Goal: Task Accomplishment & Management: Manage account settings

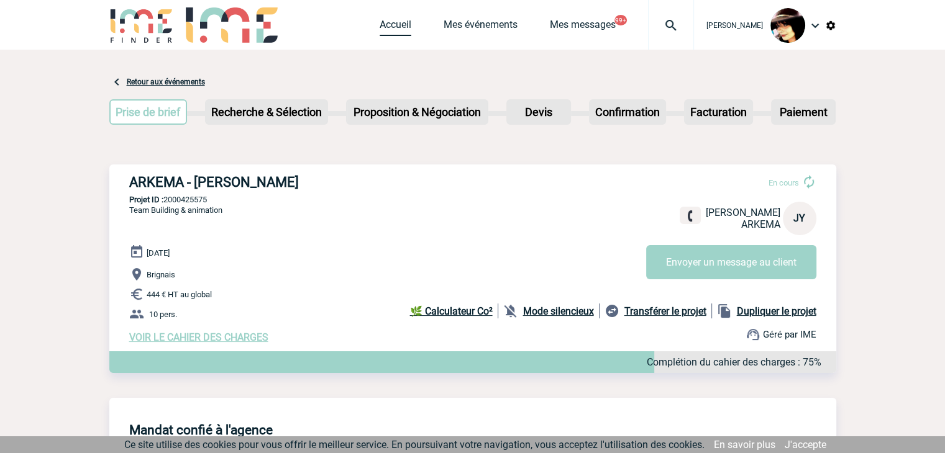
click at [383, 33] on link "Accueil" at bounding box center [396, 27] width 32 height 17
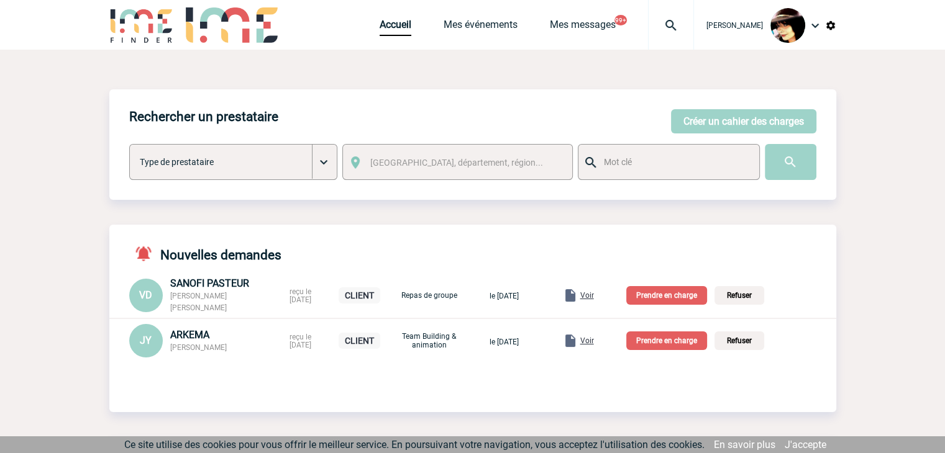
click at [659, 344] on p "Prendre en charge" at bounding box center [666, 341] width 81 height 19
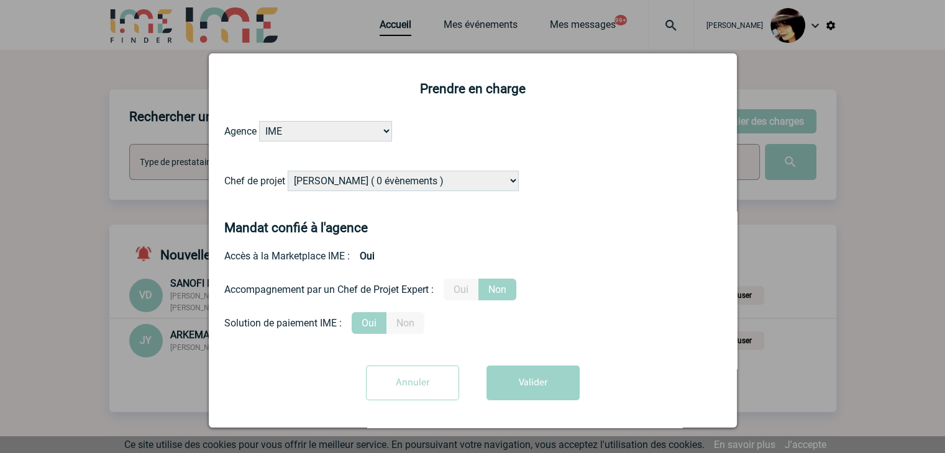
click at [442, 183] on select "Alizée VERLAGUET ( 0 évènements ) Anne-Françoise BONHOMME ( 180 évènements ) An…" at bounding box center [403, 181] width 231 height 21
select select "132114"
click at [414, 181] on select "Alizée VERLAGUET ( 0 évènements ) Anne-Françoise BONHOMME ( 180 évènements ) An…" at bounding box center [403, 181] width 231 height 21
drag, startPoint x: 459, startPoint y: 287, endPoint x: 489, endPoint y: 317, distance: 42.2
click at [459, 286] on label "Oui" at bounding box center [461, 290] width 35 height 22
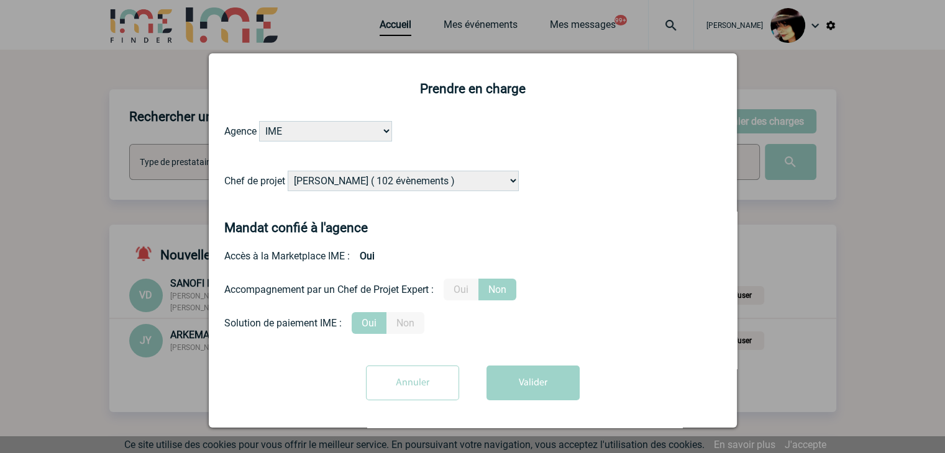
click at [0, 0] on input "Oui" at bounding box center [0, 0] width 0 height 0
click at [526, 386] on button "Valider" at bounding box center [532, 383] width 93 height 35
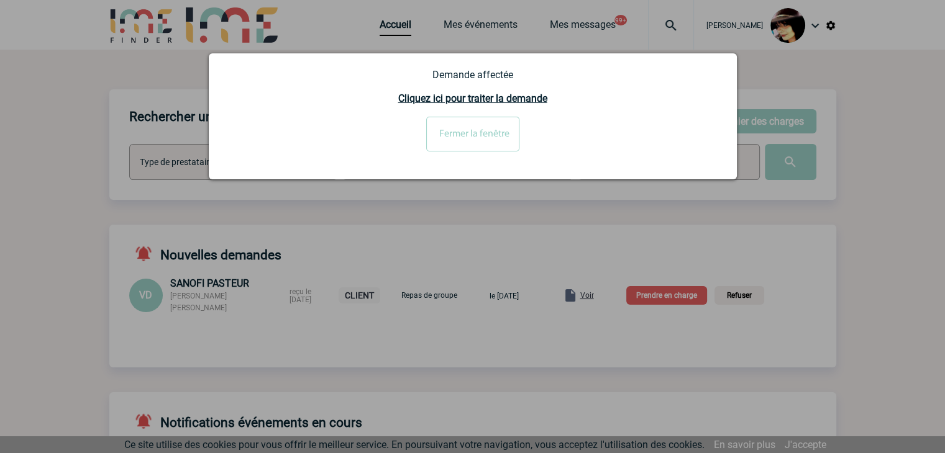
click at [498, 241] on div at bounding box center [472, 226] width 945 height 453
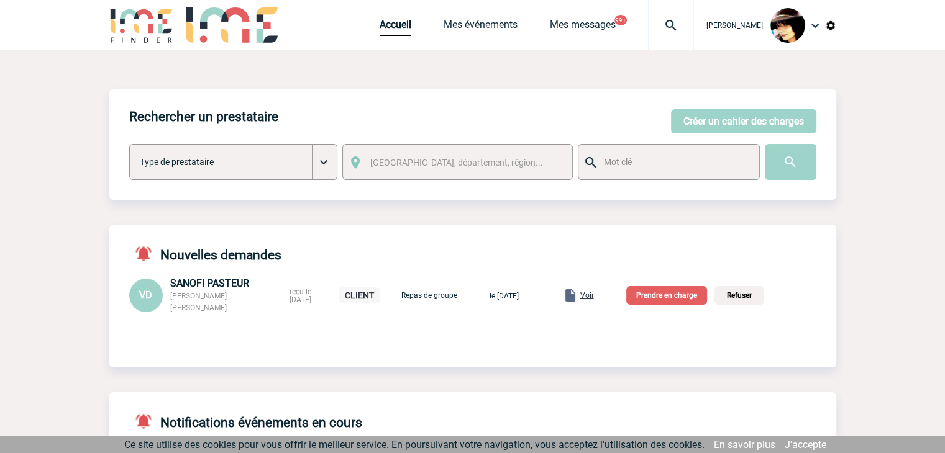
click at [594, 297] on span "Voir" at bounding box center [587, 295] width 14 height 9
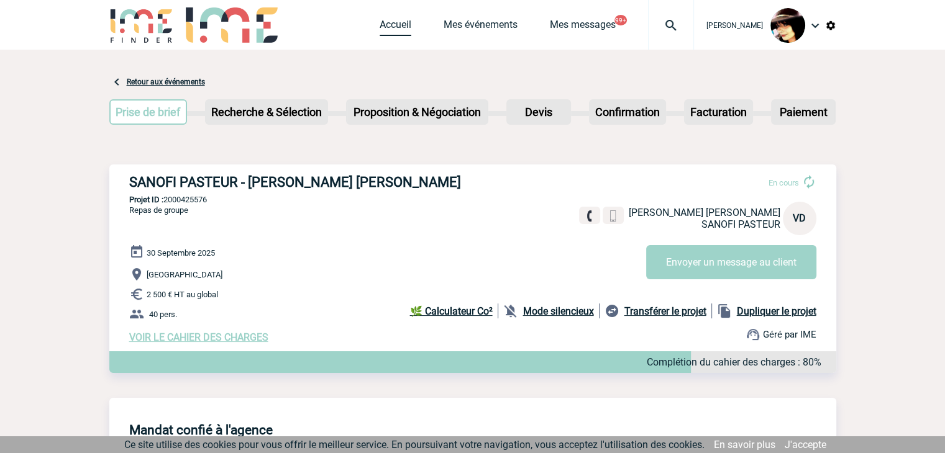
click at [389, 24] on link "Accueil" at bounding box center [396, 27] width 32 height 17
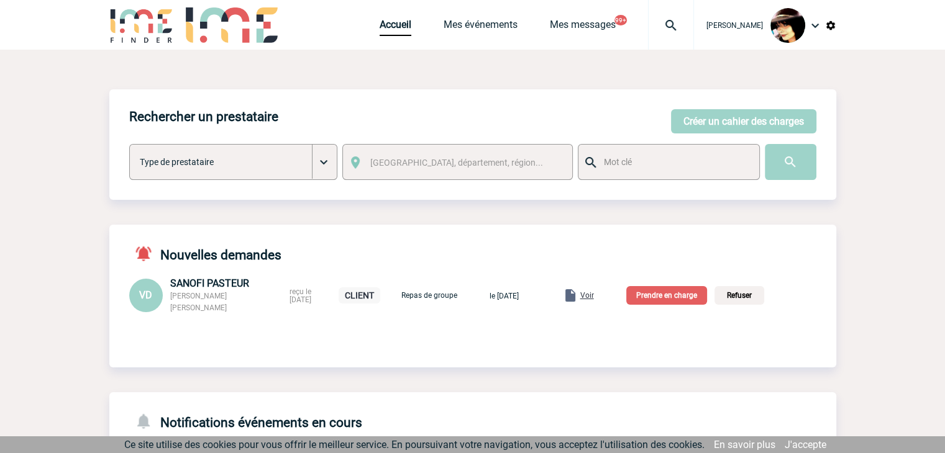
click at [651, 297] on p "Prendre en charge" at bounding box center [666, 295] width 81 height 19
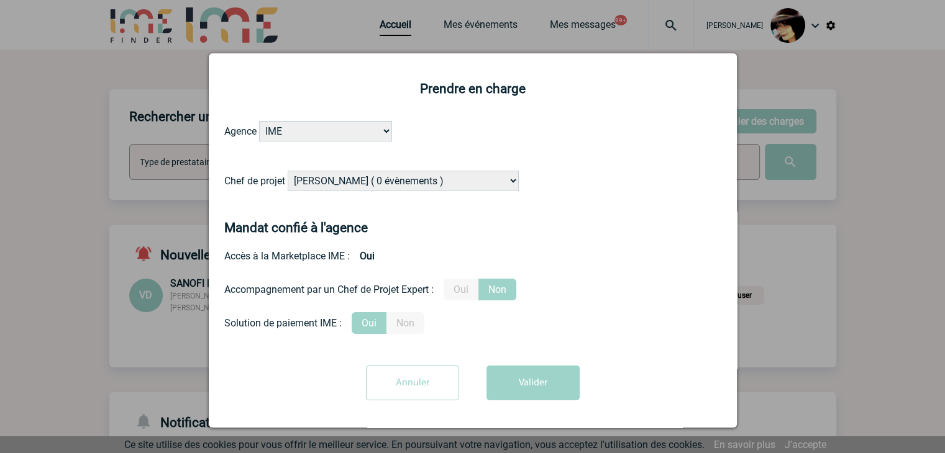
click at [453, 180] on select "Alizée VERLAGUET ( 0 évènements ) Anne-Françoise BONHOMME ( 180 évènements ) An…" at bounding box center [403, 181] width 231 height 21
select select "132114"
click at [455, 177] on select "Alizée VERLAGUET ( 0 évènements ) Anne-Françoise BONHOMME ( 180 évènements ) An…" at bounding box center [403, 181] width 231 height 21
click at [467, 291] on label "Oui" at bounding box center [461, 290] width 35 height 22
click at [0, 0] on input "Oui" at bounding box center [0, 0] width 0 height 0
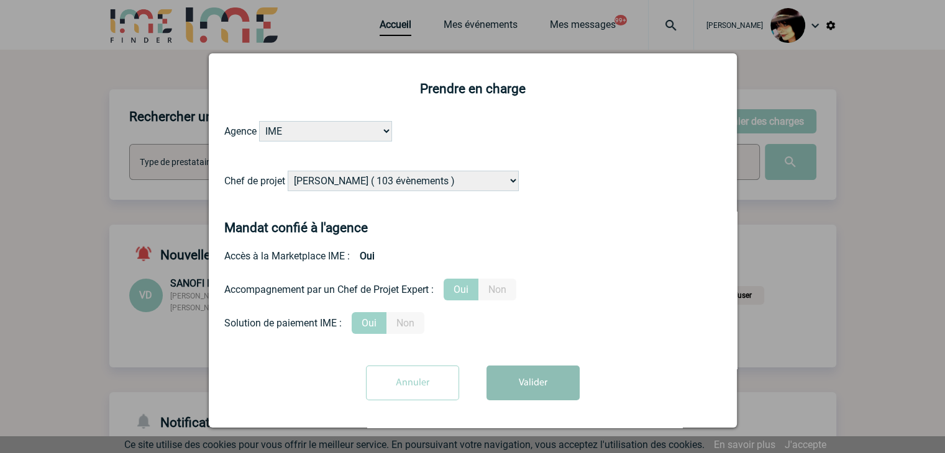
click at [522, 386] on button "Valider" at bounding box center [532, 383] width 93 height 35
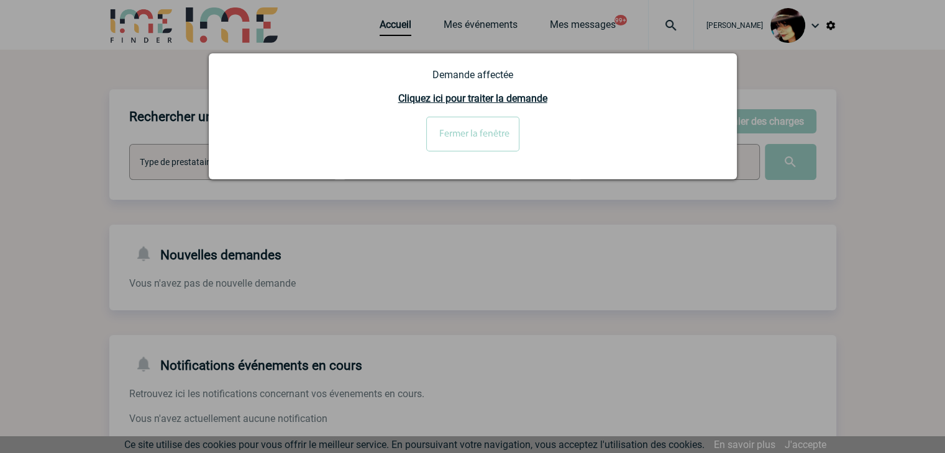
click at [470, 134] on input "Fermer la fenêtre" at bounding box center [472, 134] width 93 height 35
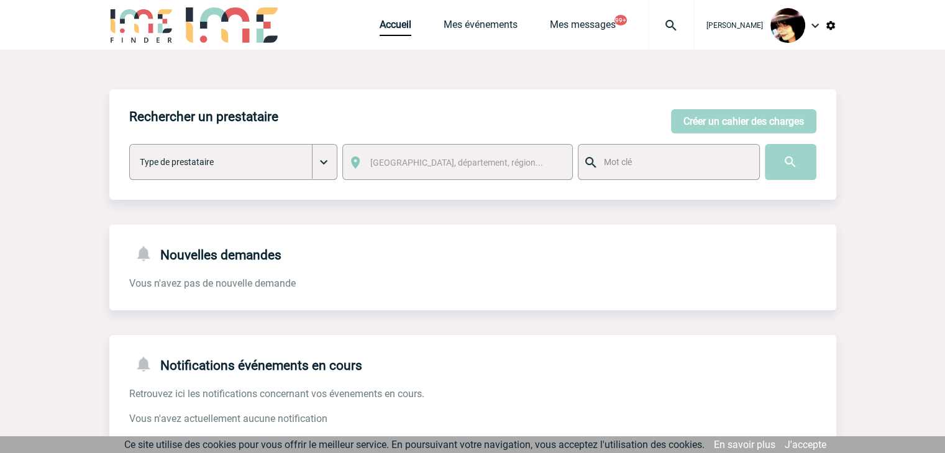
click at [831, 26] on img at bounding box center [830, 25] width 11 height 11
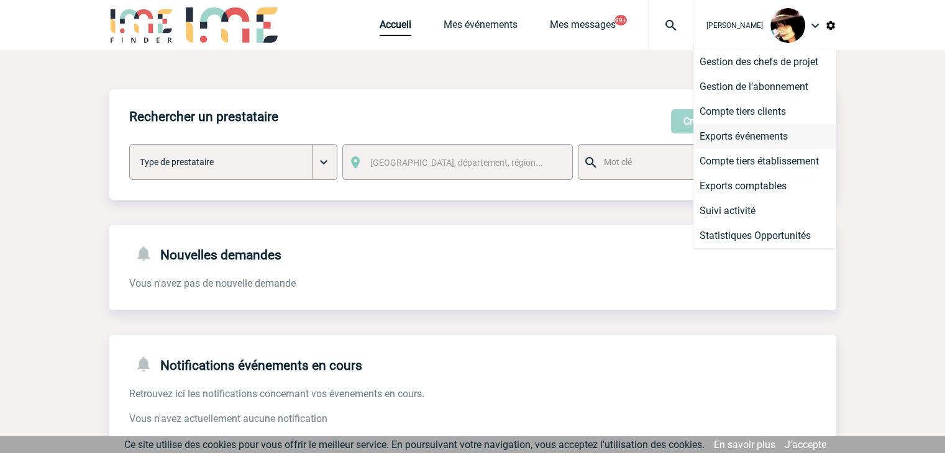
click at [750, 134] on li "Exports événements" at bounding box center [764, 136] width 143 height 25
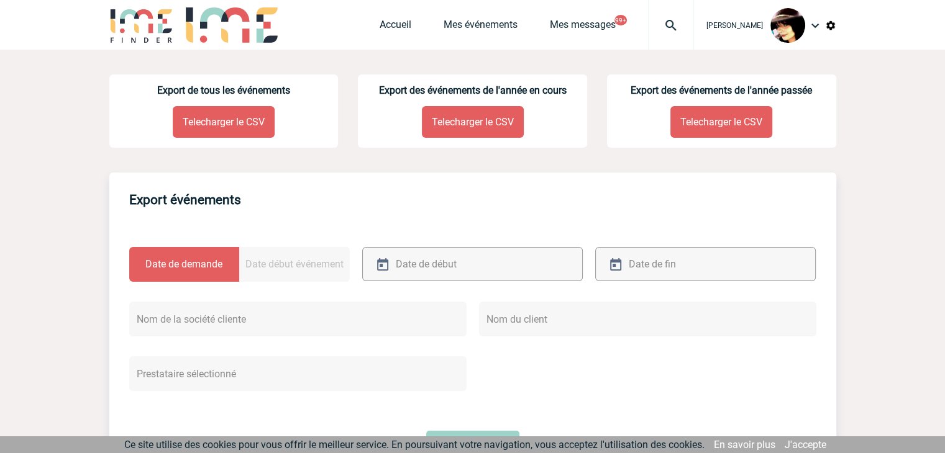
click at [204, 117] on p "Telecharger le CSV" at bounding box center [224, 122] width 102 height 32
click at [382, 27] on link "Accueil" at bounding box center [396, 27] width 32 height 17
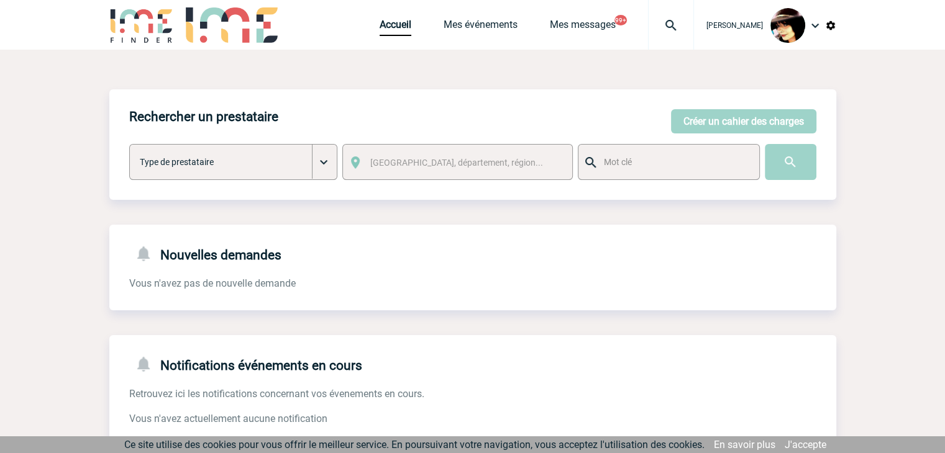
click at [659, 22] on img at bounding box center [671, 25] width 45 height 15
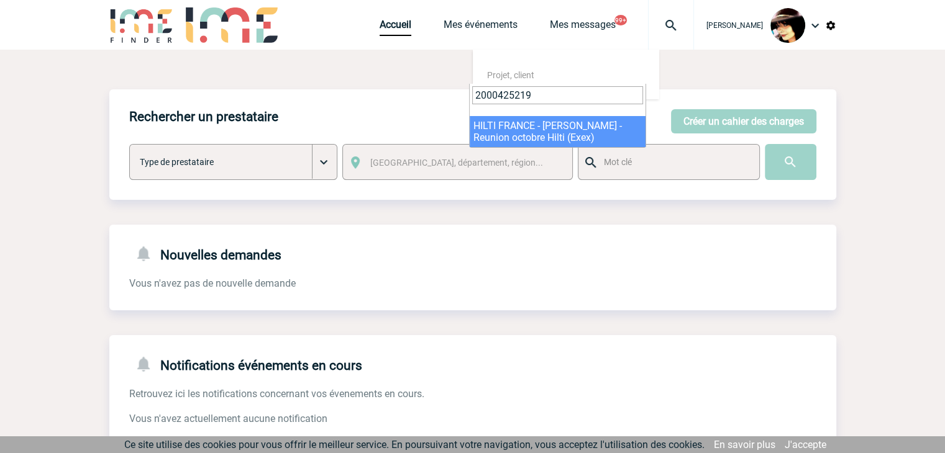
type input "2000425219"
select select "24720"
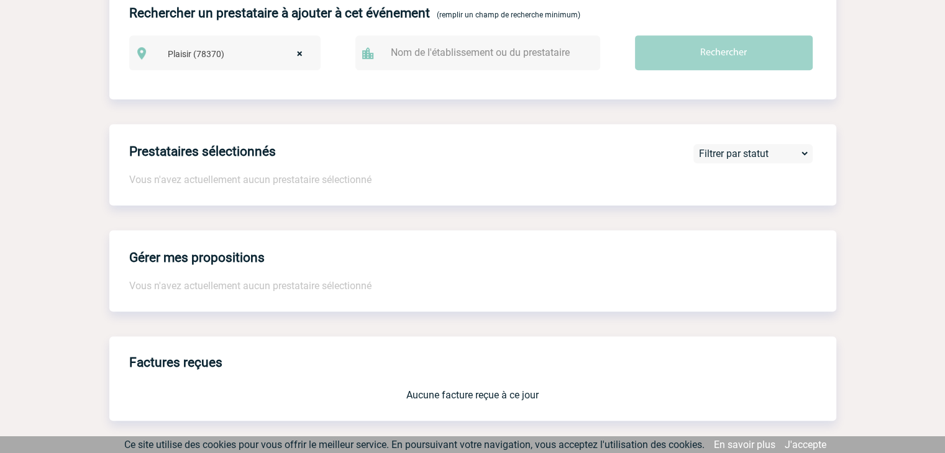
scroll to position [1036, 0]
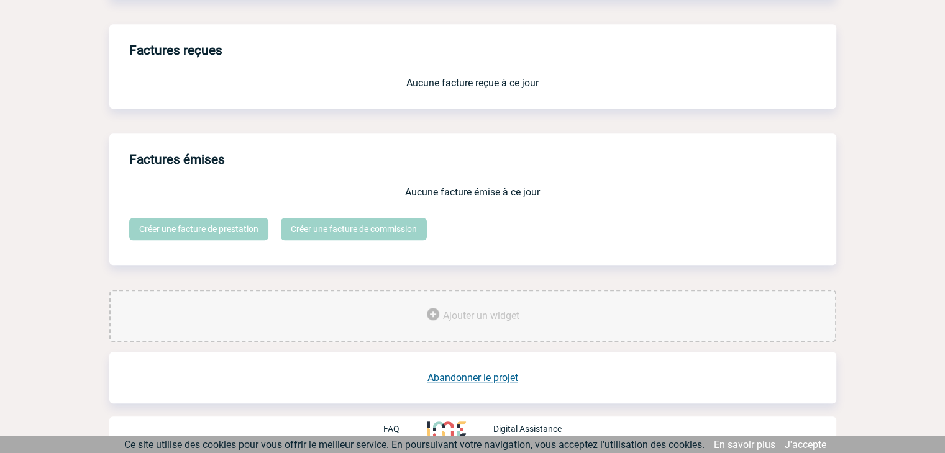
click at [477, 377] on link "Abandonner le projet" at bounding box center [472, 378] width 91 height 12
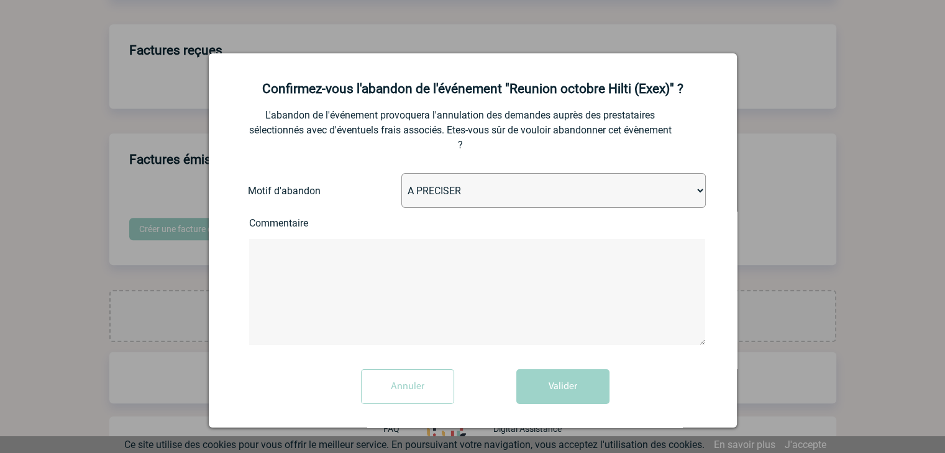
click at [499, 199] on select "A PRECISER Projet annulé Projet reporté Evénement organisé en interne A fait ap…" at bounding box center [553, 190] width 304 height 35
select select "ABANDON_PROJET_02"
click at [401, 175] on select "A PRECISER Projet annulé Projet reporté Evénement organisé en interne A fait ap…" at bounding box center [553, 190] width 304 height 35
click at [555, 389] on button "Valider" at bounding box center [562, 387] width 93 height 35
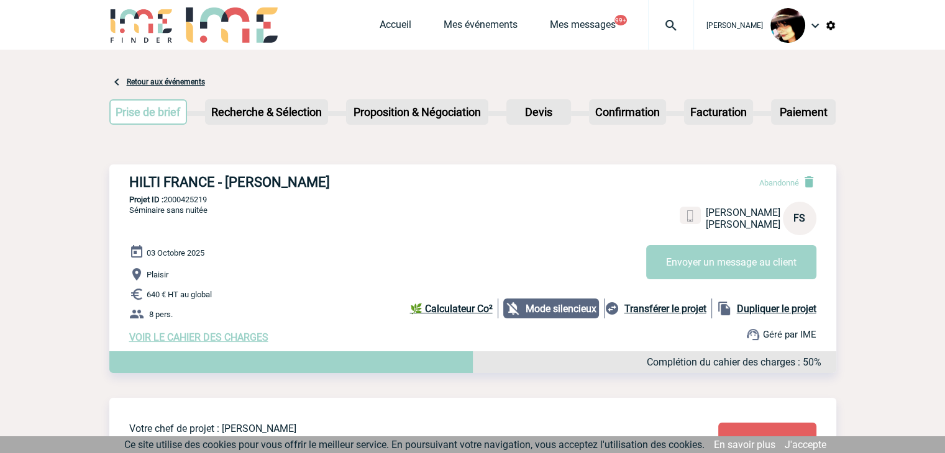
click at [658, 25] on img at bounding box center [671, 25] width 45 height 15
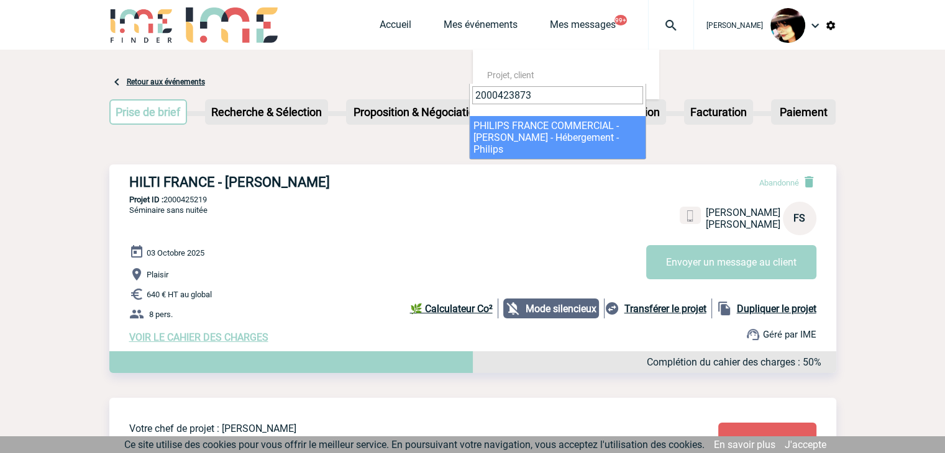
type input "2000423873"
select select "23374"
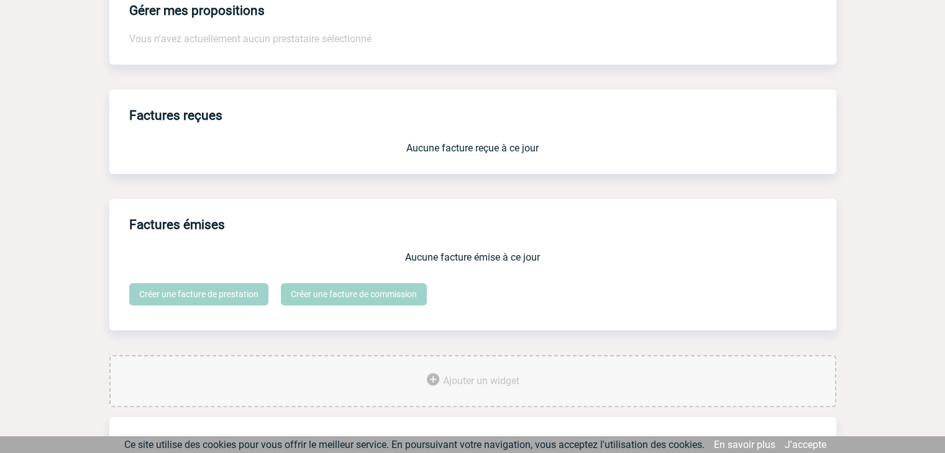
scroll to position [1027, 0]
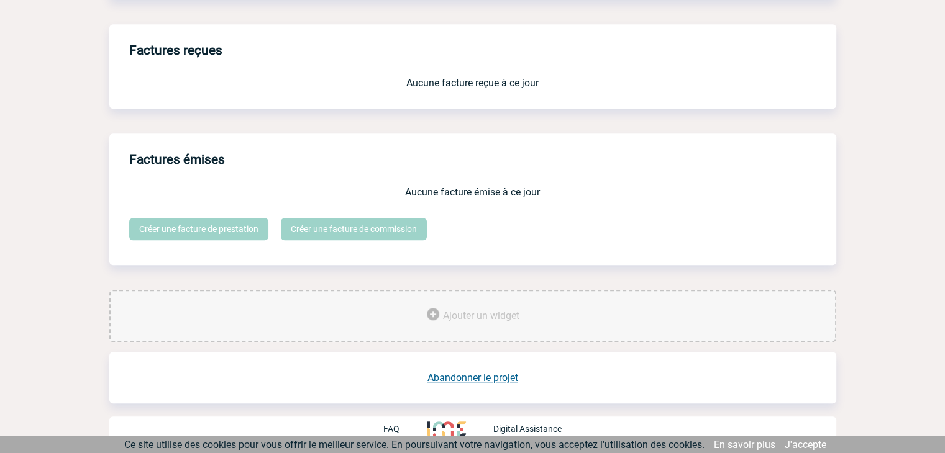
click at [478, 376] on link "Abandonner le projet" at bounding box center [472, 378] width 91 height 12
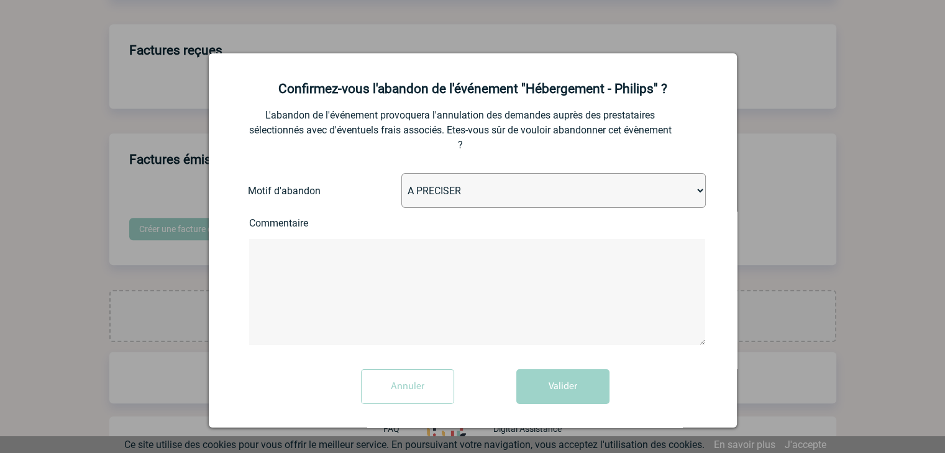
click at [457, 189] on select "A PRECISER Projet annulé Projet reporté Evénement organisé en interne A fait ap…" at bounding box center [553, 190] width 304 height 35
select select "ABANDON_PROJET_02"
click at [401, 175] on select "A PRECISER Projet annulé Projet reporté Evénement organisé en interne A fait ap…" at bounding box center [553, 190] width 304 height 35
click at [534, 374] on button "Valider" at bounding box center [562, 387] width 93 height 35
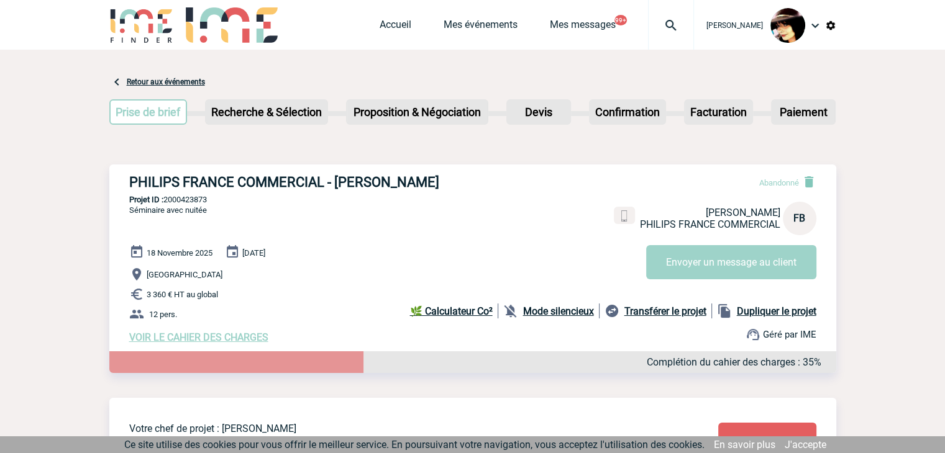
click at [663, 27] on img at bounding box center [671, 25] width 45 height 15
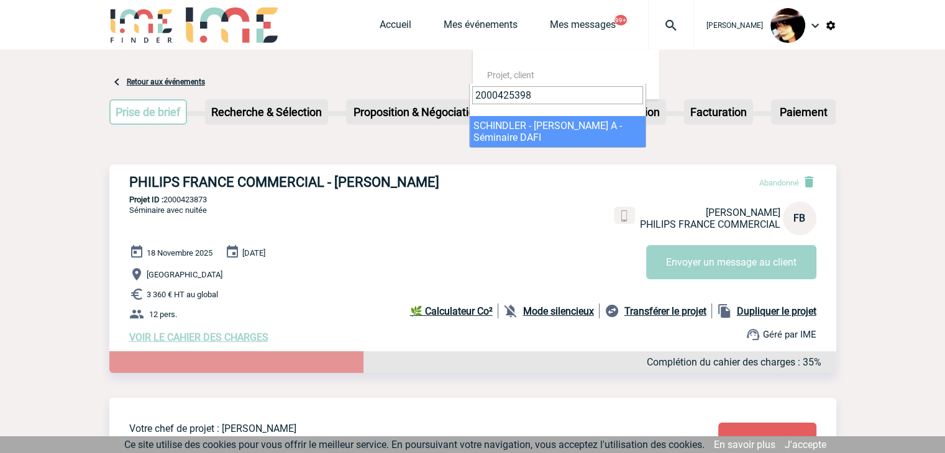
type input "2000425398"
select select "24899"
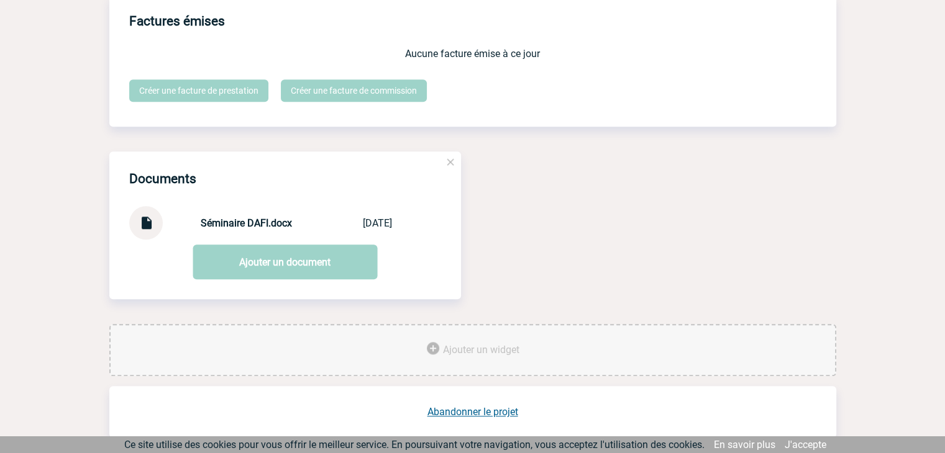
scroll to position [1200, 0]
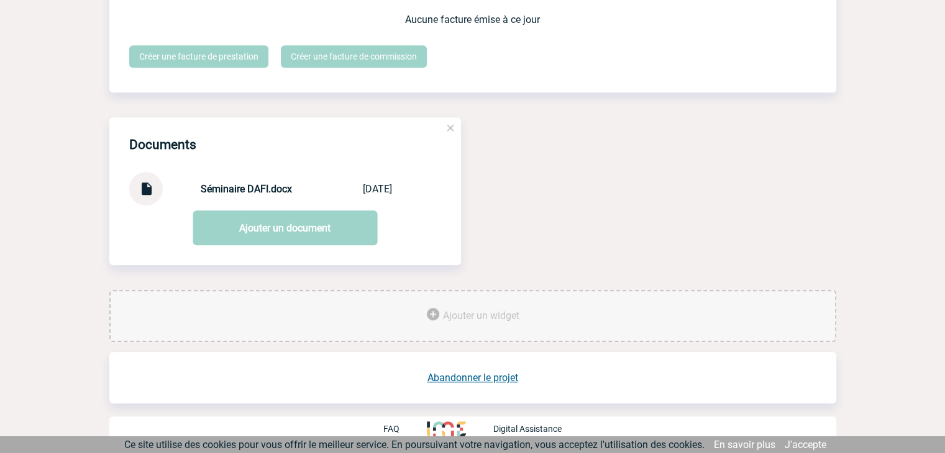
click at [483, 380] on link "Abandonner le projet" at bounding box center [472, 378] width 91 height 12
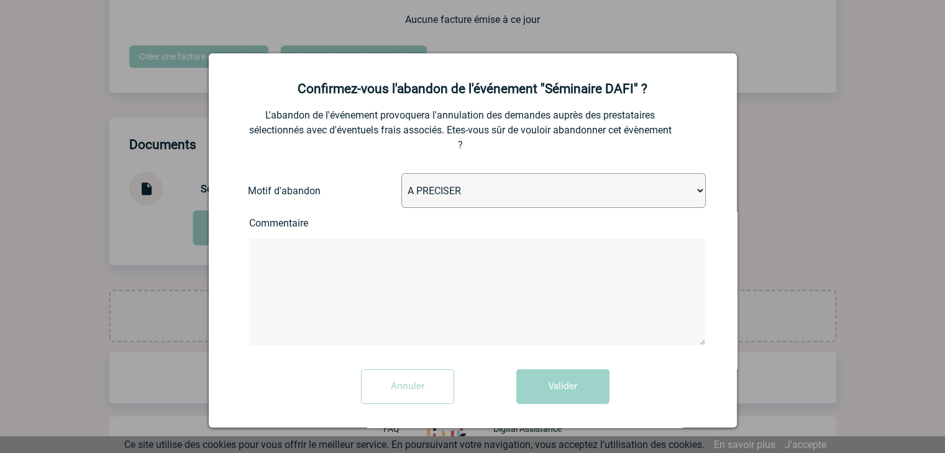
click at [467, 199] on select "A PRECISER Projet annulé Projet reporté Evénement organisé en interne A fait ap…" at bounding box center [553, 190] width 304 height 35
select select "ABANDON_PROJET_10"
click at [401, 175] on select "A PRECISER Projet annulé Projet reporté Evénement organisé en interne A fait ap…" at bounding box center [553, 190] width 304 height 35
click at [549, 381] on button "Valider" at bounding box center [562, 387] width 93 height 35
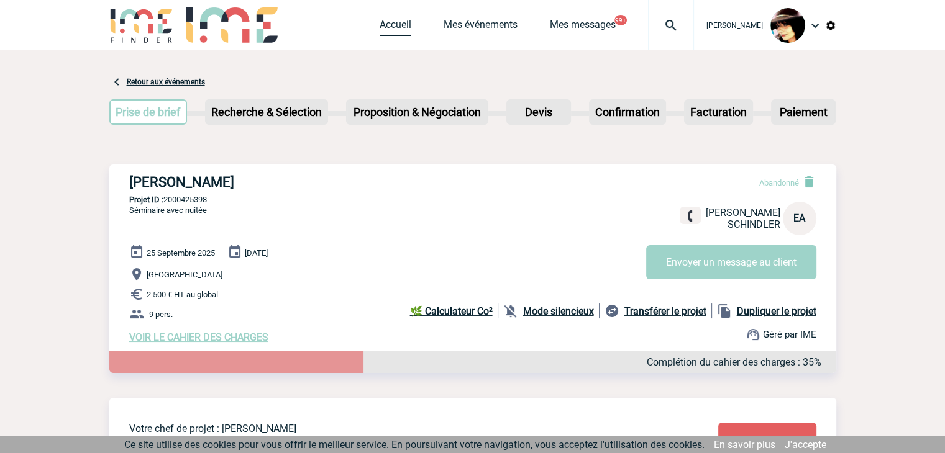
click at [380, 24] on link "Accueil" at bounding box center [396, 27] width 32 height 17
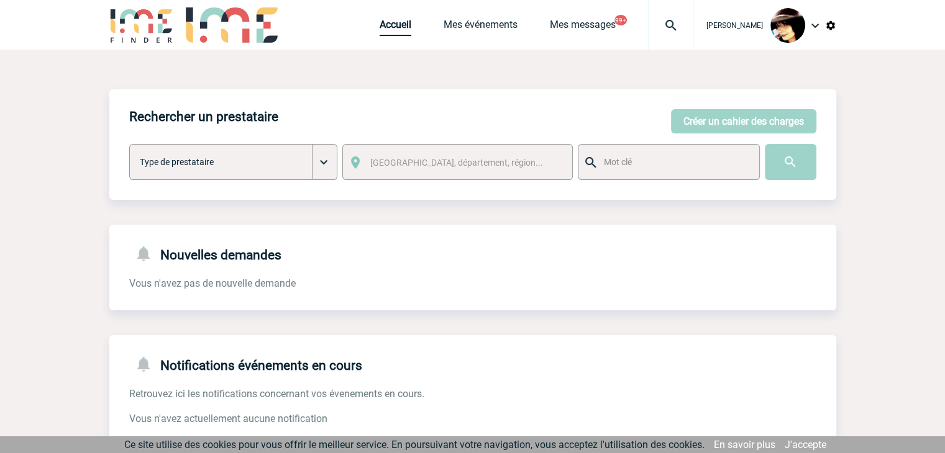
click at [392, 25] on link "Accueil" at bounding box center [396, 27] width 32 height 17
click at [860, 89] on body "[PERSON_NAME] Accueil Mes événements 99+" at bounding box center [472, 380] width 945 height 761
click at [660, 30] on img at bounding box center [671, 25] width 45 height 15
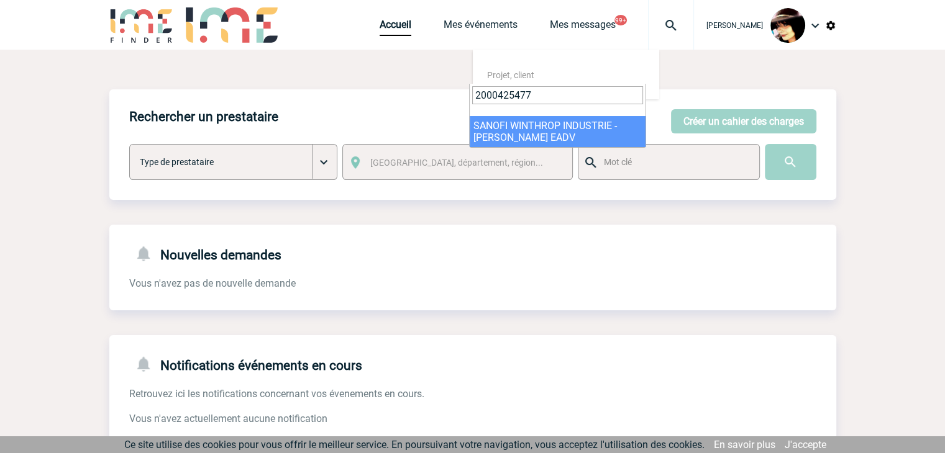
type input "2000425477"
select select "24978"
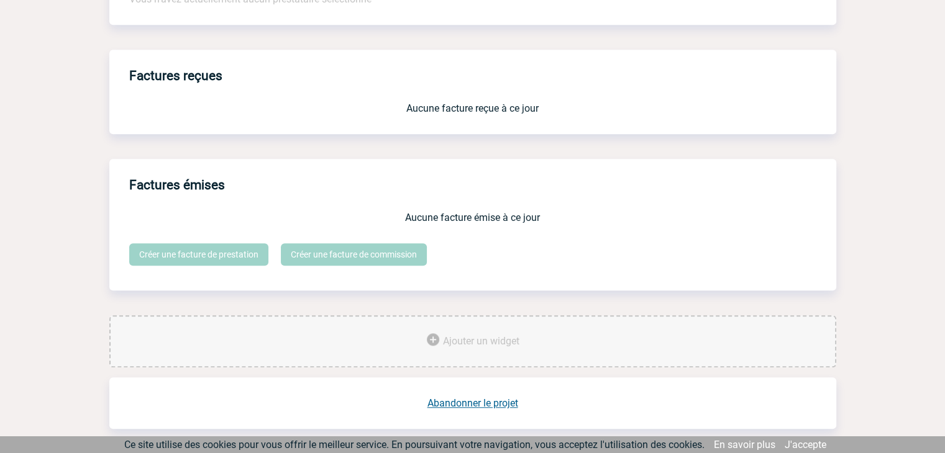
scroll to position [1027, 0]
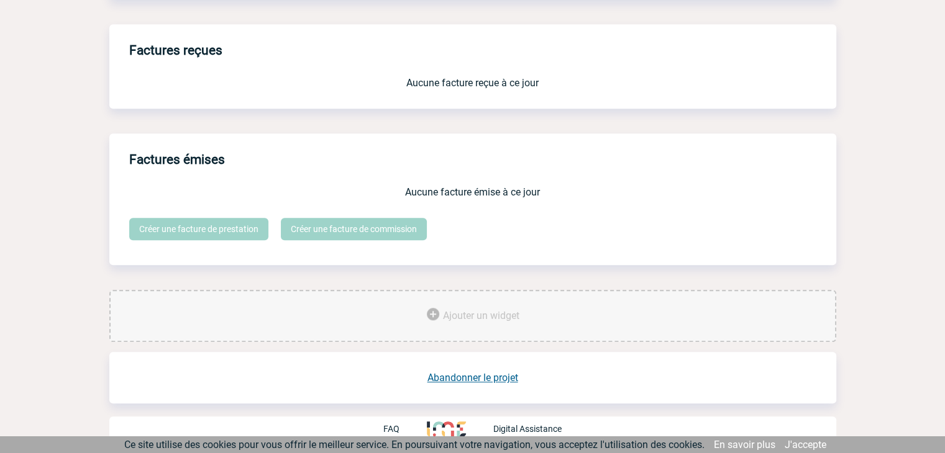
click at [482, 377] on link "Abandonner le projet" at bounding box center [472, 378] width 91 height 12
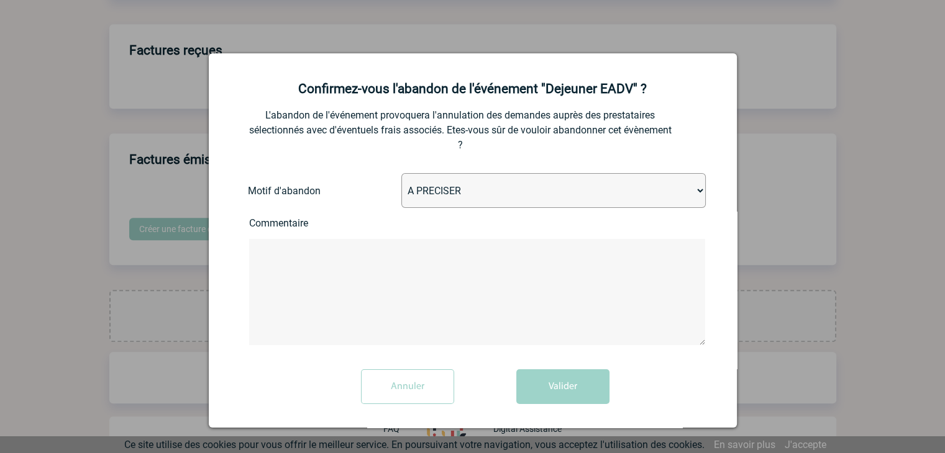
click at [450, 194] on select "A PRECISER Projet annulé Projet reporté Evénement organisé en interne A fait ap…" at bounding box center [553, 190] width 304 height 35
select select "ABANDON_PROJET_02"
click at [401, 175] on select "A PRECISER Projet annulé Projet reporté Evénement organisé en interne A fait ap…" at bounding box center [553, 190] width 304 height 35
click at [551, 383] on button "Valider" at bounding box center [562, 387] width 93 height 35
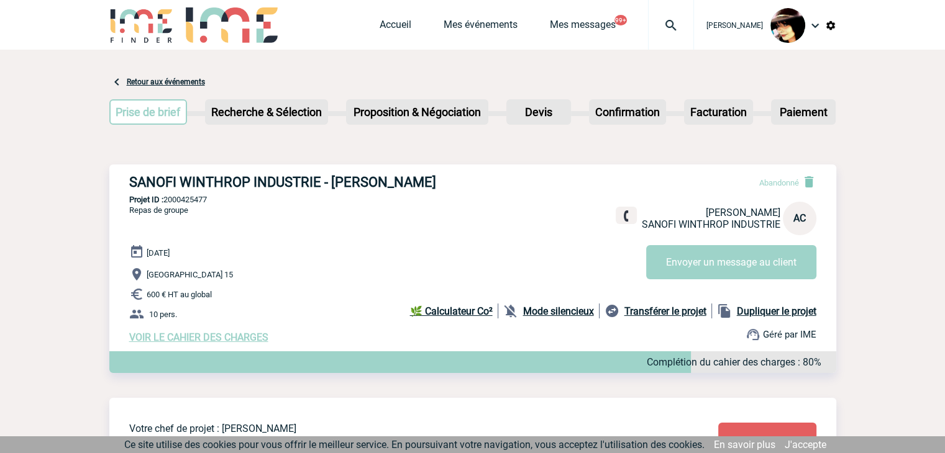
click at [659, 22] on img at bounding box center [671, 25] width 45 height 15
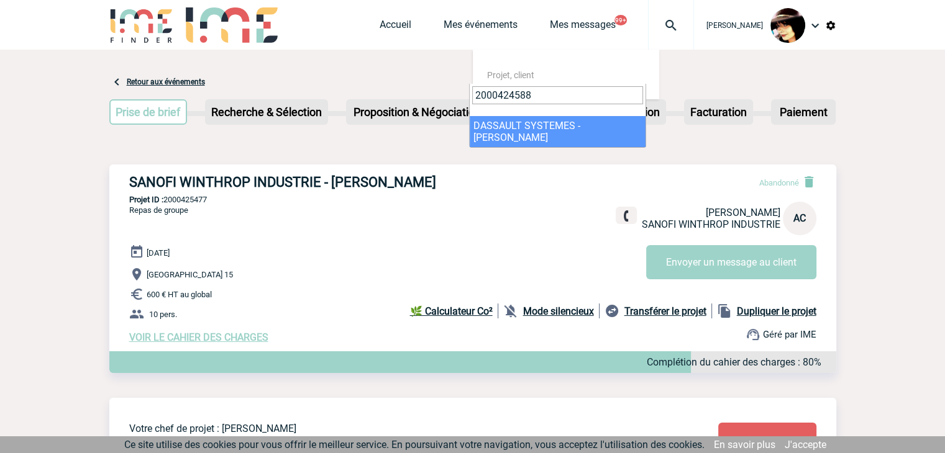
type input "2000424588"
select select "24089"
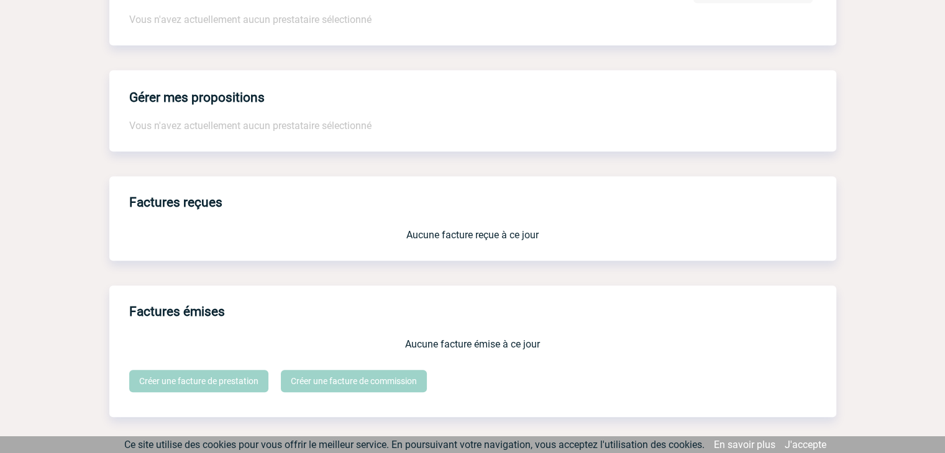
scroll to position [1027, 0]
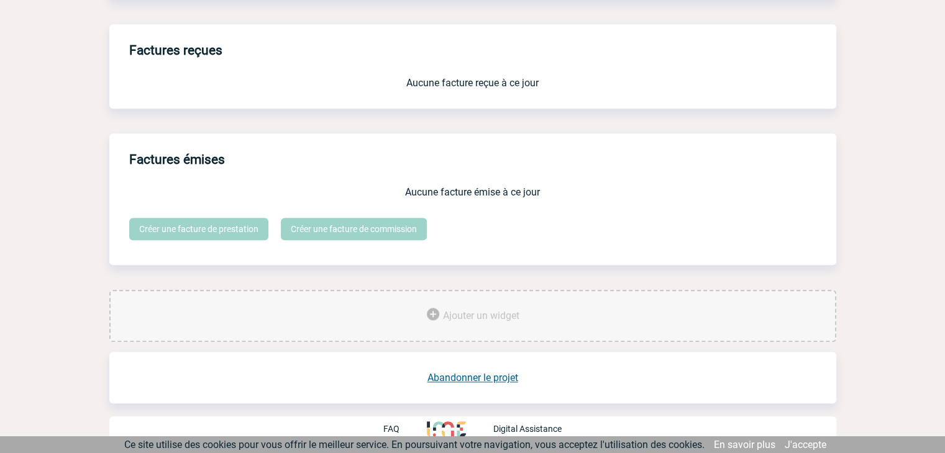
click at [470, 378] on link "Abandonner le projet" at bounding box center [472, 378] width 91 height 12
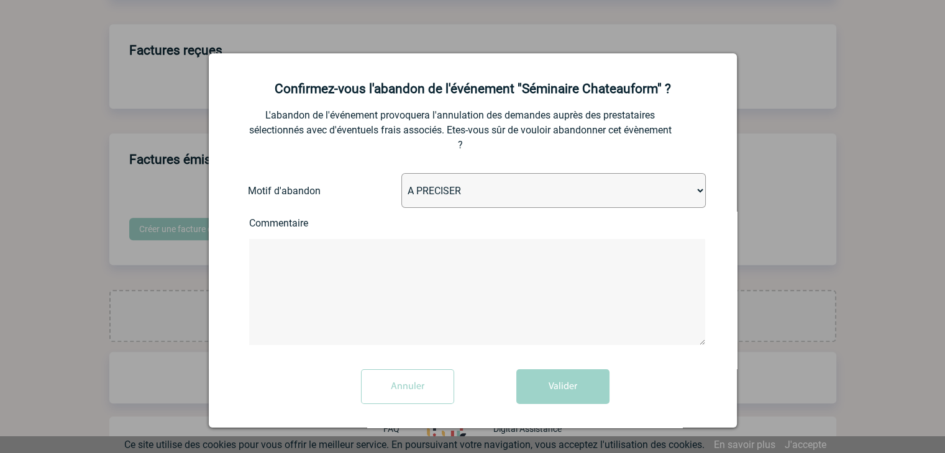
click at [500, 195] on select "A PRECISER Projet annulé Projet reporté Evénement organisé en interne A fait ap…" at bounding box center [553, 190] width 304 height 35
select select "ABANDON_PROJET_10"
click at [401, 175] on select "A PRECISER Projet annulé Projet reporté Evénement organisé en interne A fait ap…" at bounding box center [553, 190] width 304 height 35
click at [559, 385] on button "Valider" at bounding box center [562, 387] width 93 height 35
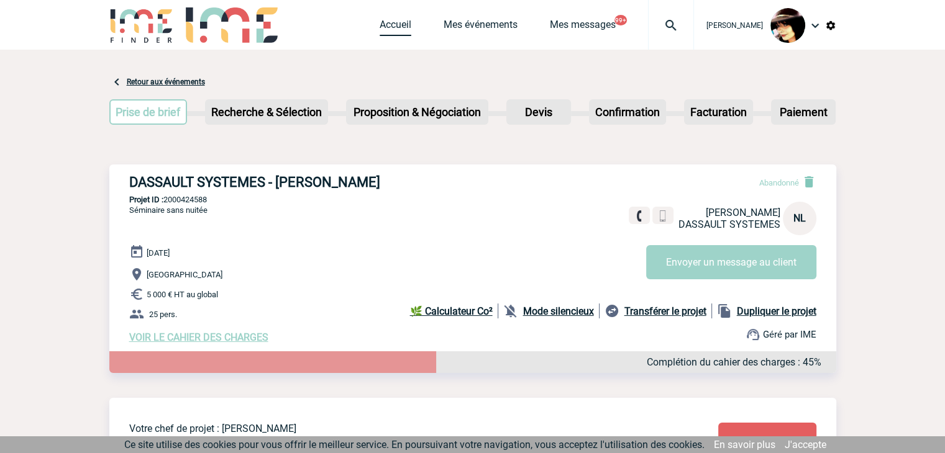
click at [383, 27] on link "Accueil" at bounding box center [396, 27] width 32 height 17
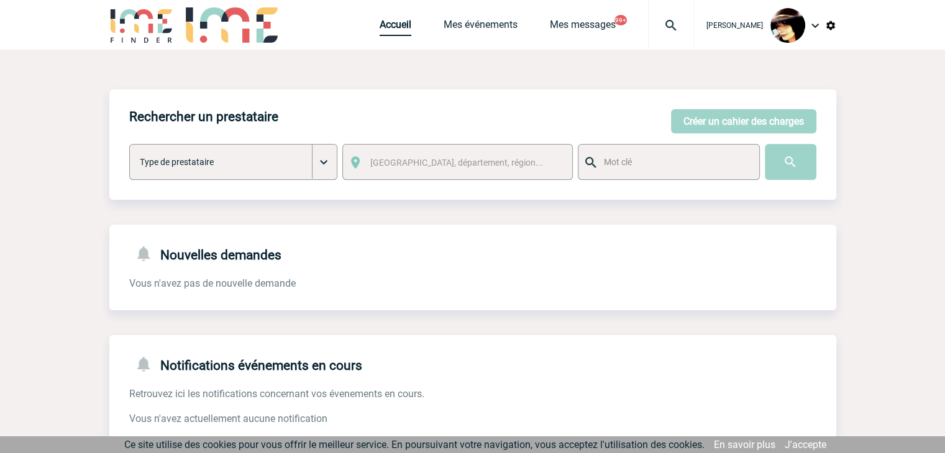
click at [380, 33] on link "Accueil" at bounding box center [396, 27] width 32 height 17
